Goal: Navigation & Orientation: Understand site structure

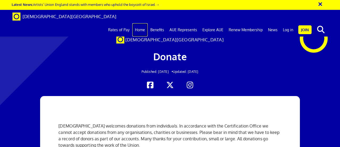
click at [142, 23] on link "Home" at bounding box center [139, 29] width 15 height 13
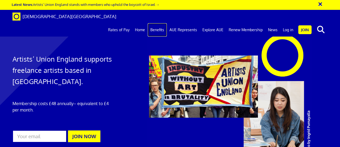
click at [160, 23] on link "Benefits" at bounding box center [157, 29] width 19 height 13
